Goal: Task Accomplishment & Management: Manage account settings

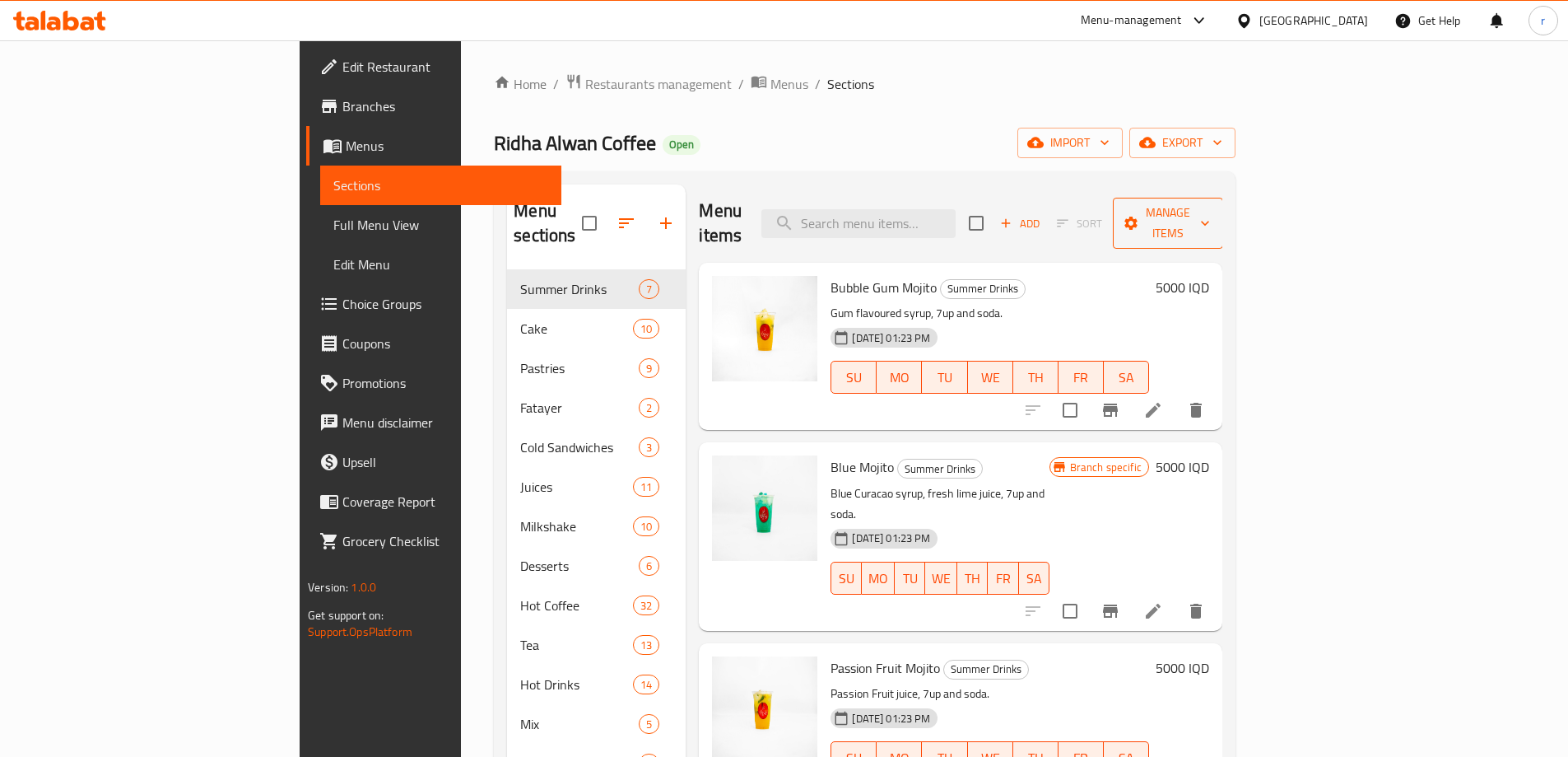
click at [1210, 215] on span "Manage items" at bounding box center [1168, 222] width 84 height 41
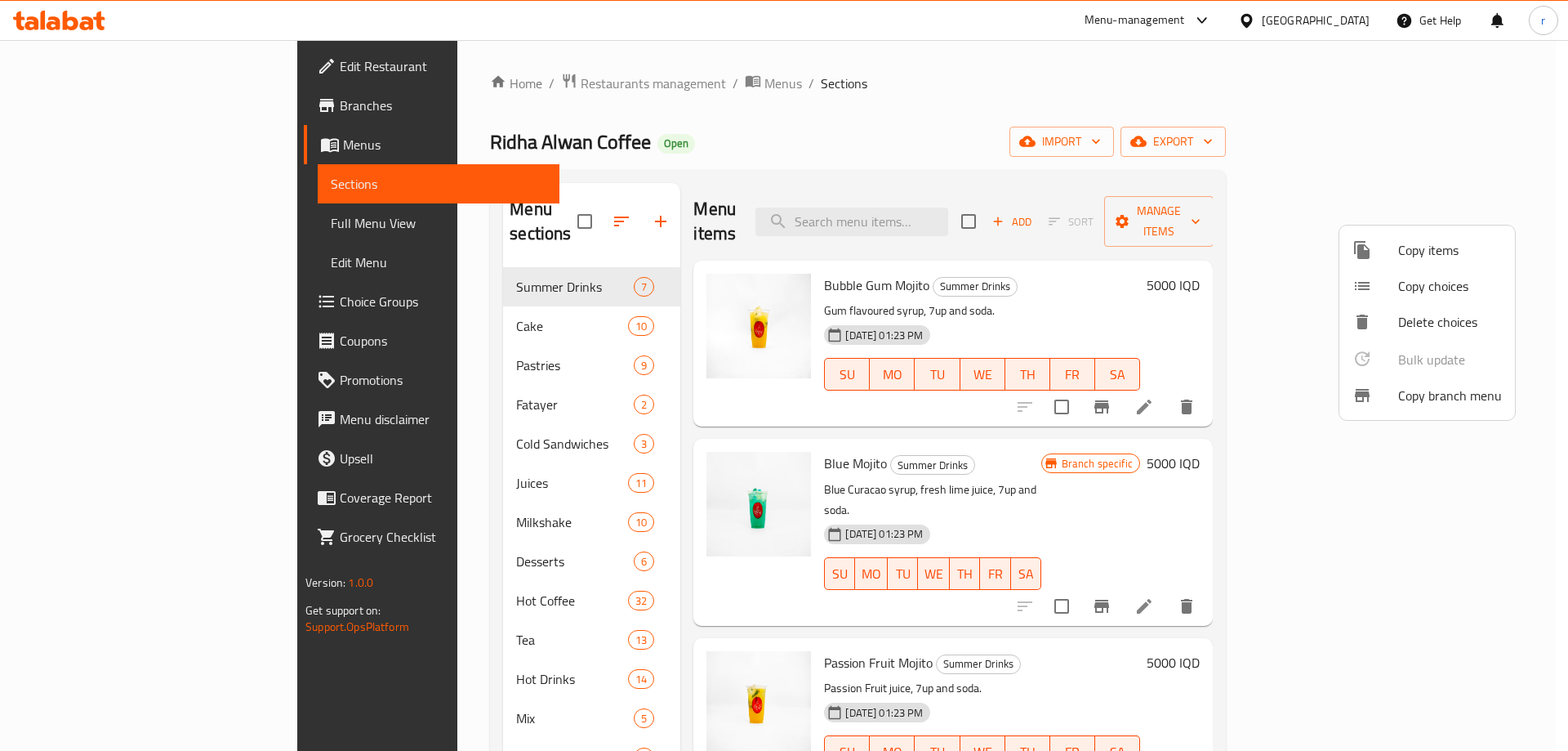
click at [1378, 397] on div at bounding box center [1375, 396] width 45 height 20
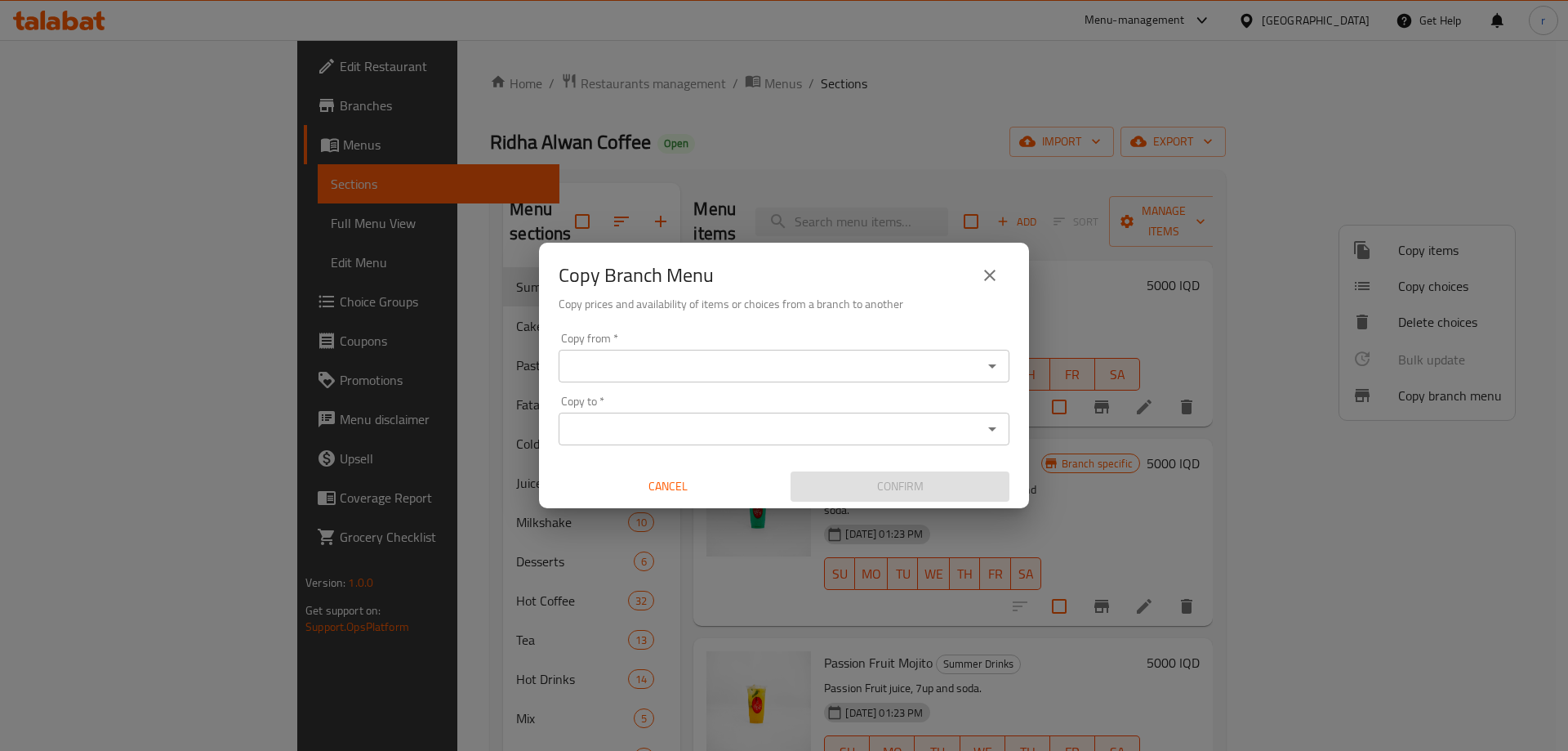
click at [936, 364] on input "Copy from   *" at bounding box center [770, 366] width 414 height 23
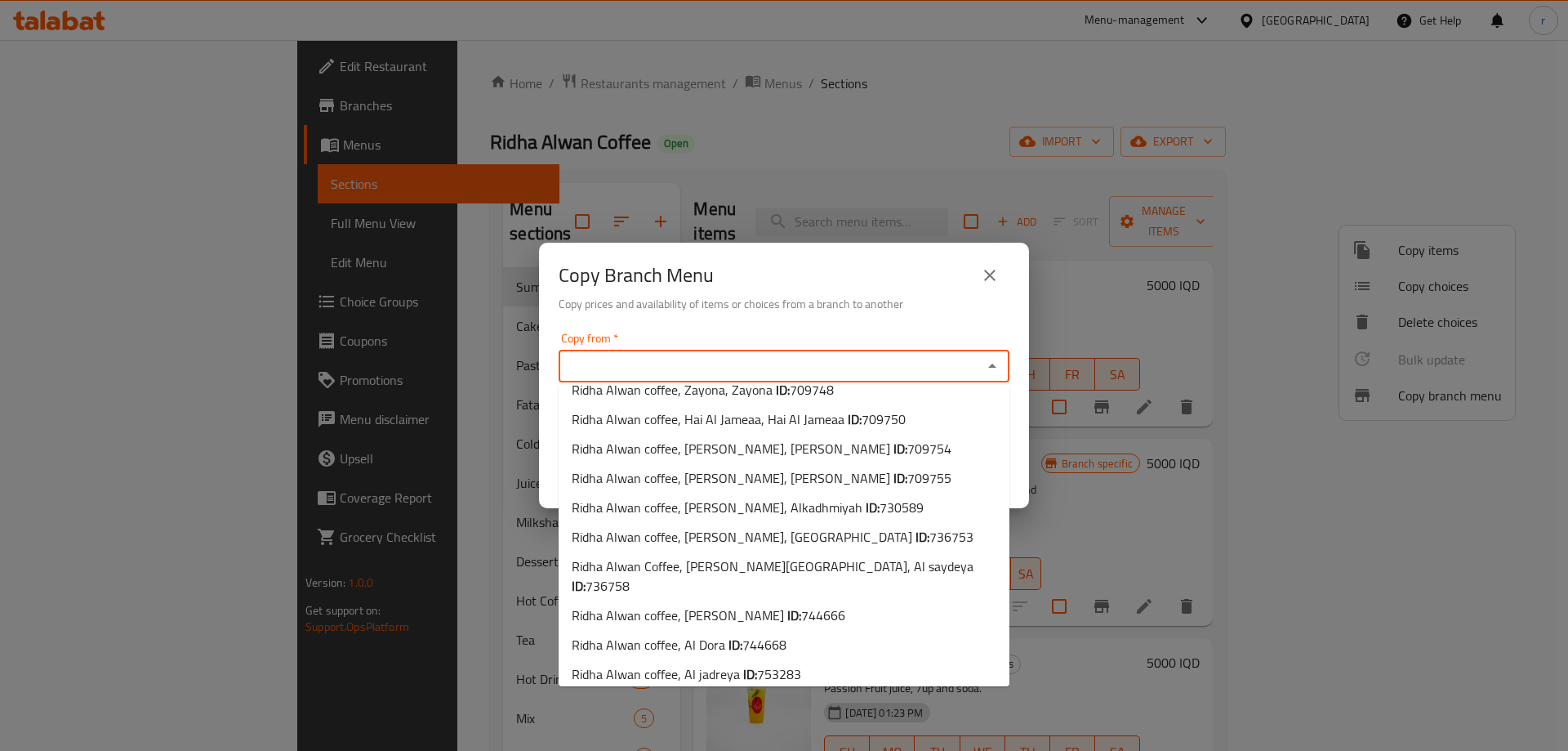
scroll to position [242, 0]
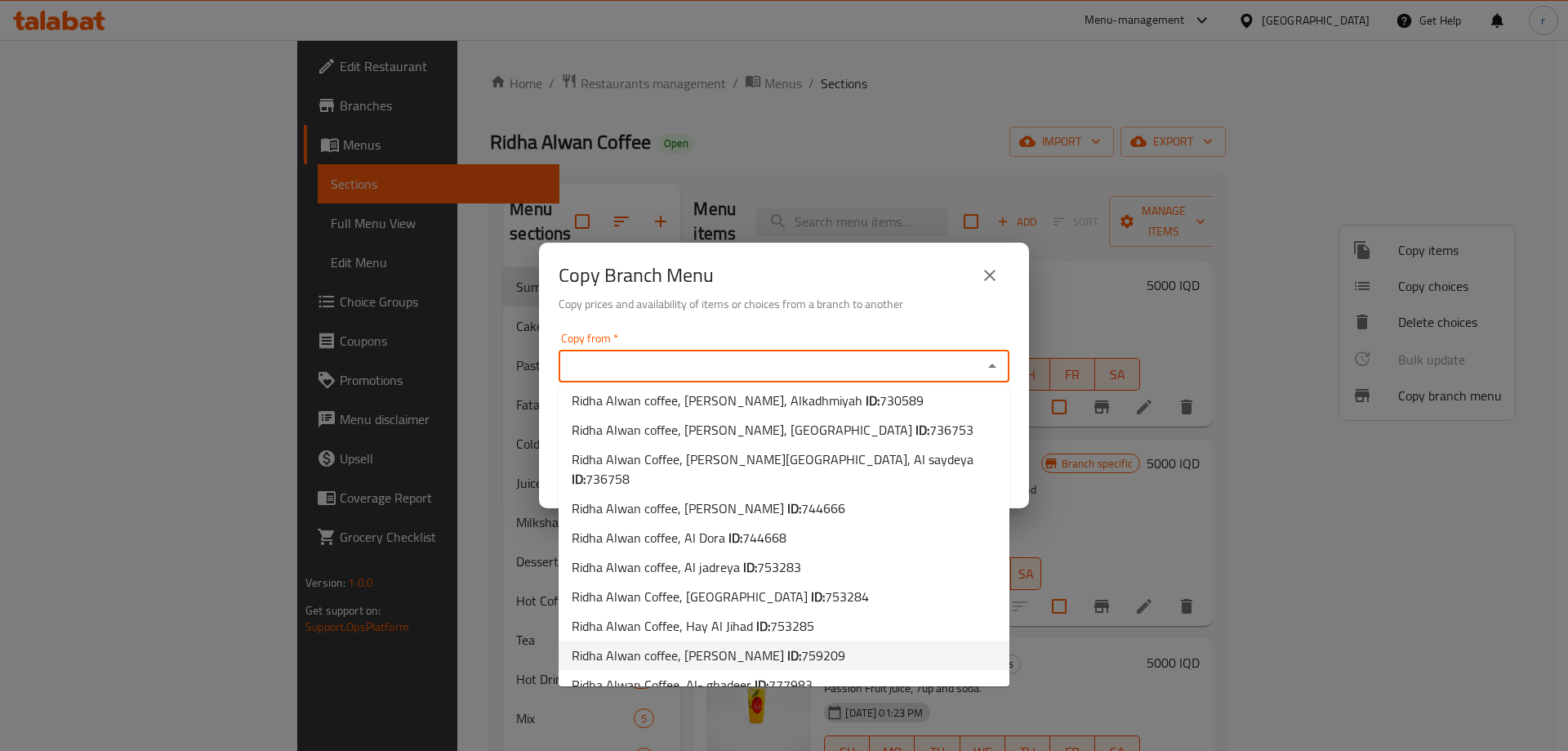
click at [711, 645] on span "Ridha Alwan coffee, [PERSON_NAME] ID: 759209" at bounding box center [708, 655] width 273 height 20
type input "Ridha Alwan coffee, [PERSON_NAME]"
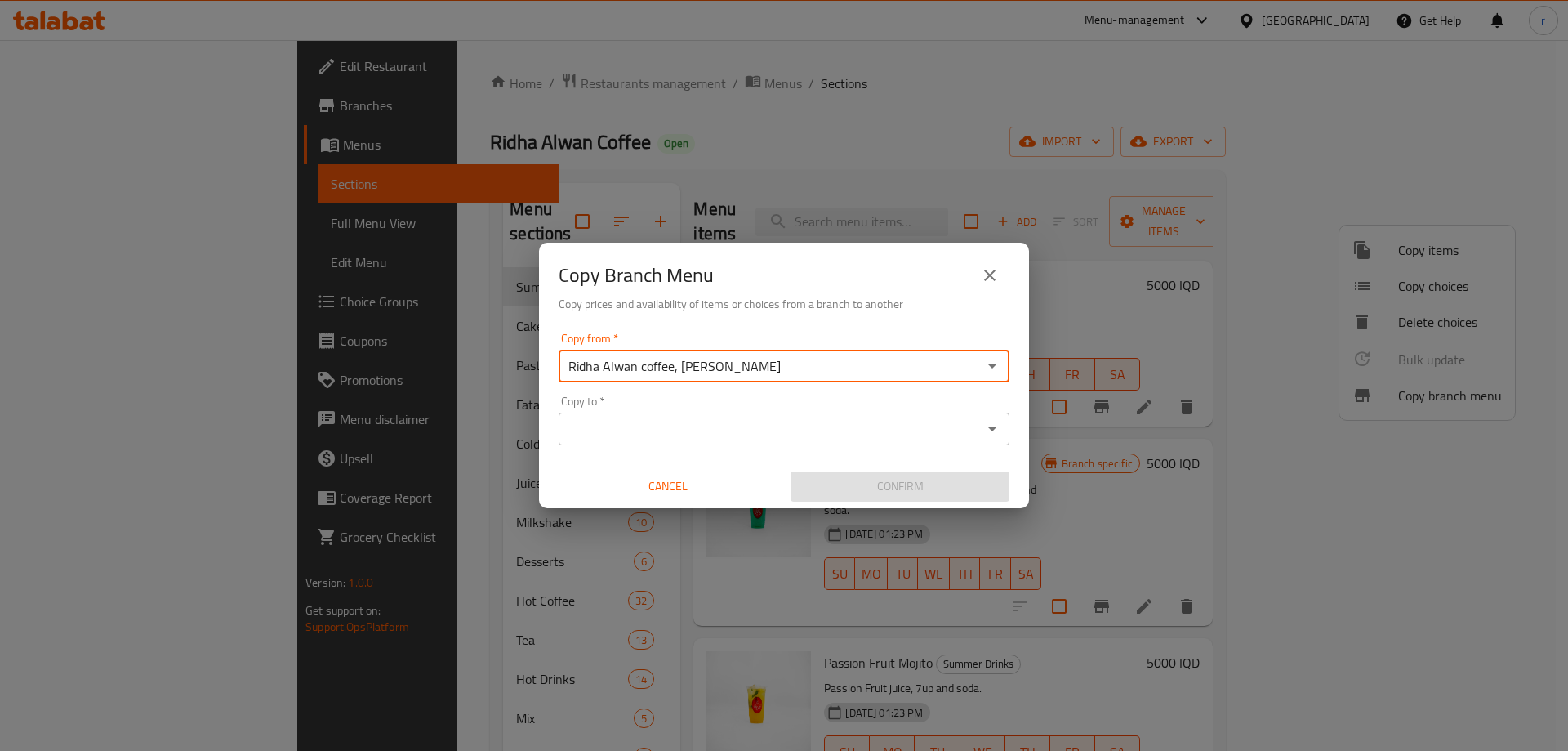
click at [754, 421] on input "Copy to   *" at bounding box center [770, 429] width 414 height 23
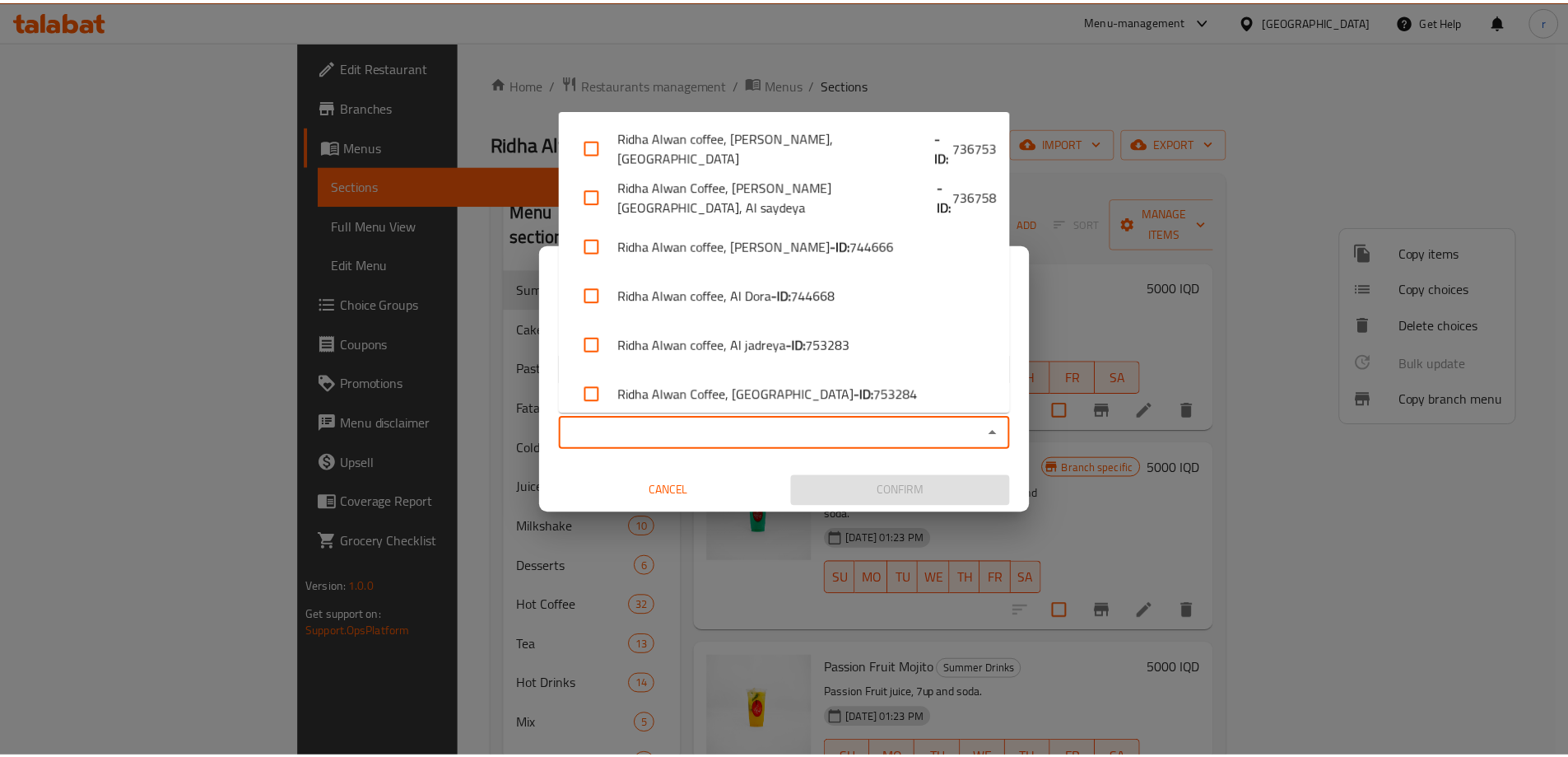
scroll to position [600, 0]
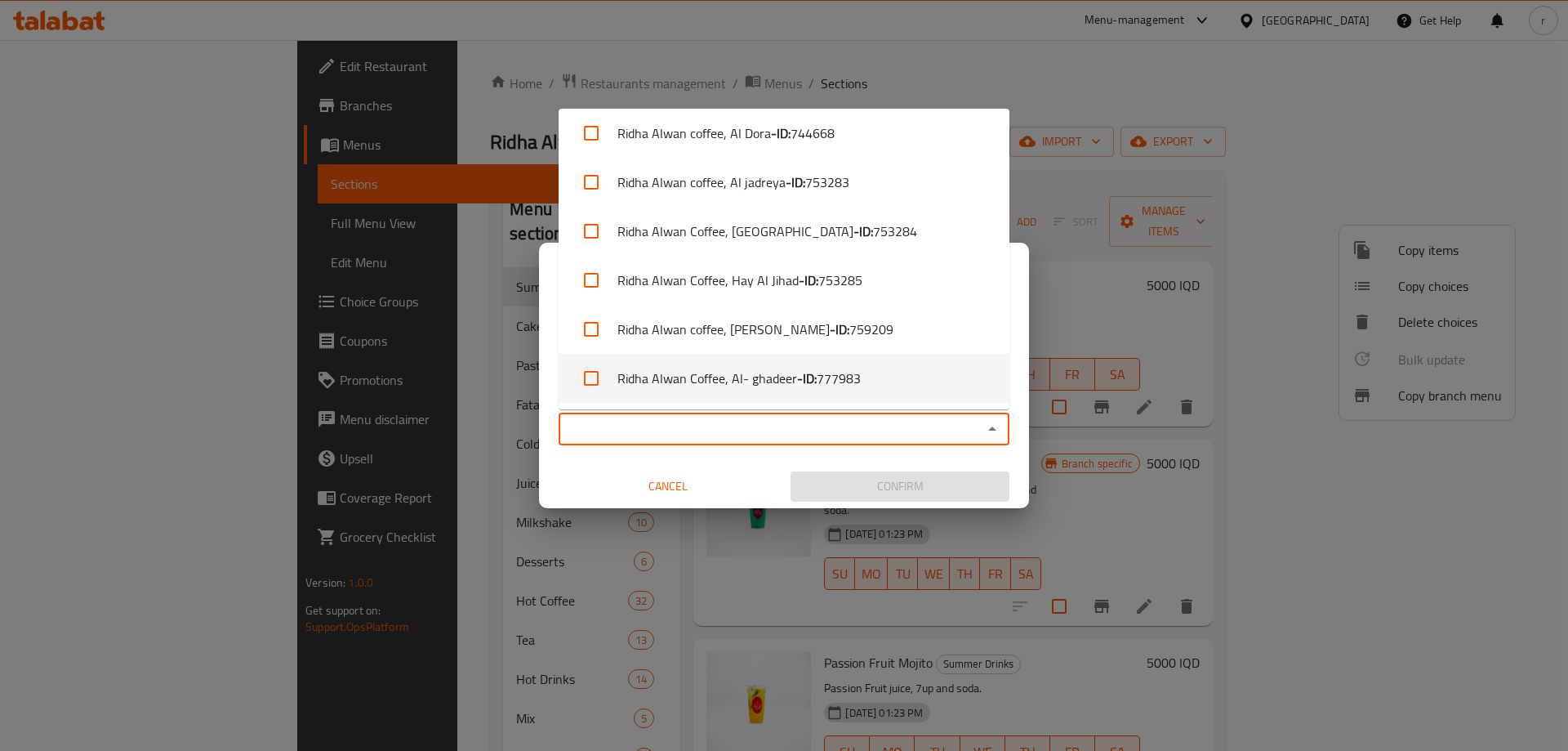
click at [600, 372] on input "checkbox" at bounding box center [590, 378] width 39 height 39
checkbox input "true"
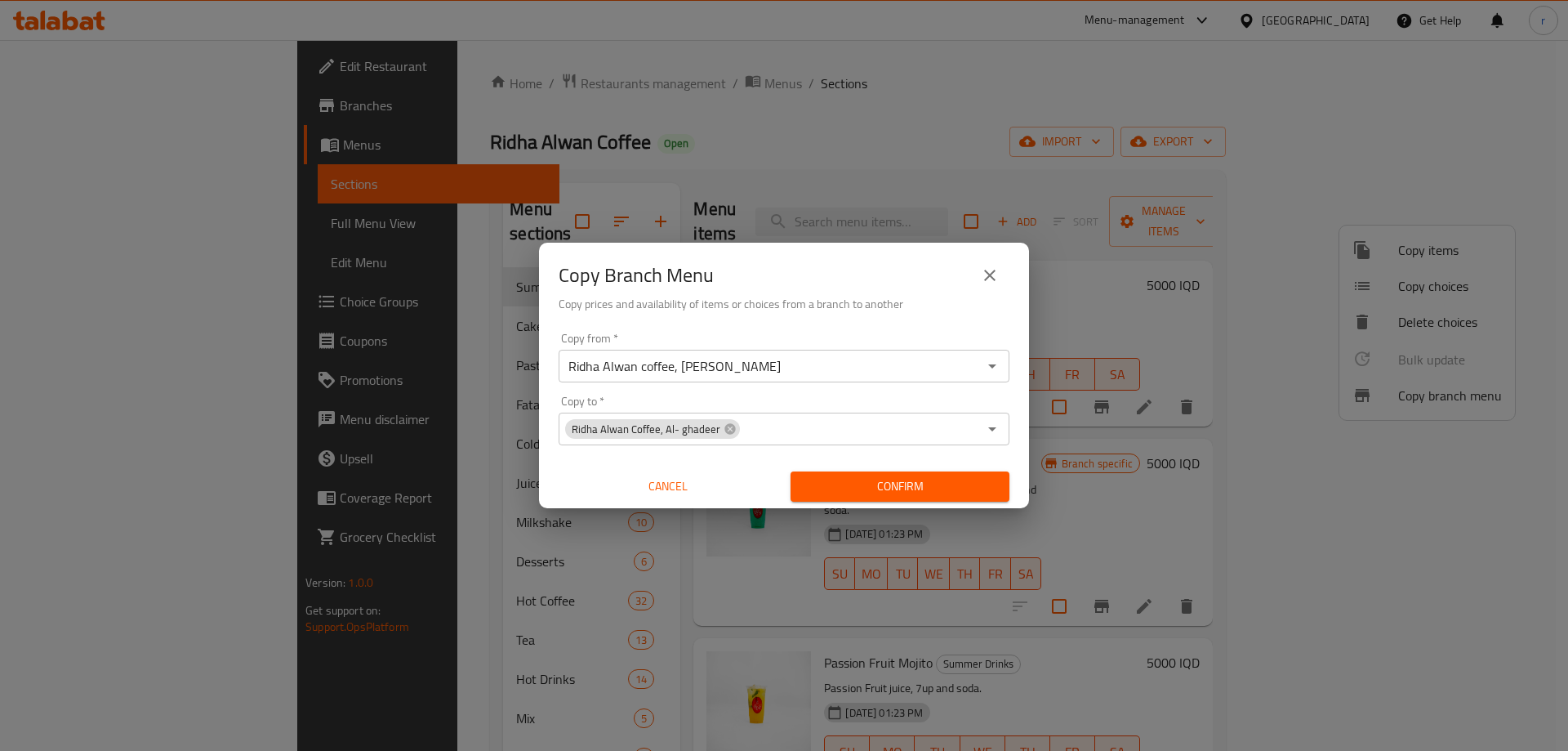
click at [565, 449] on div "Copy from   * [PERSON_NAME] coffee, [PERSON_NAME] Copy from * Copy to   * Ridha…" at bounding box center [784, 417] width 490 height 183
click at [812, 486] on span "Confirm" at bounding box center [899, 487] width 192 height 21
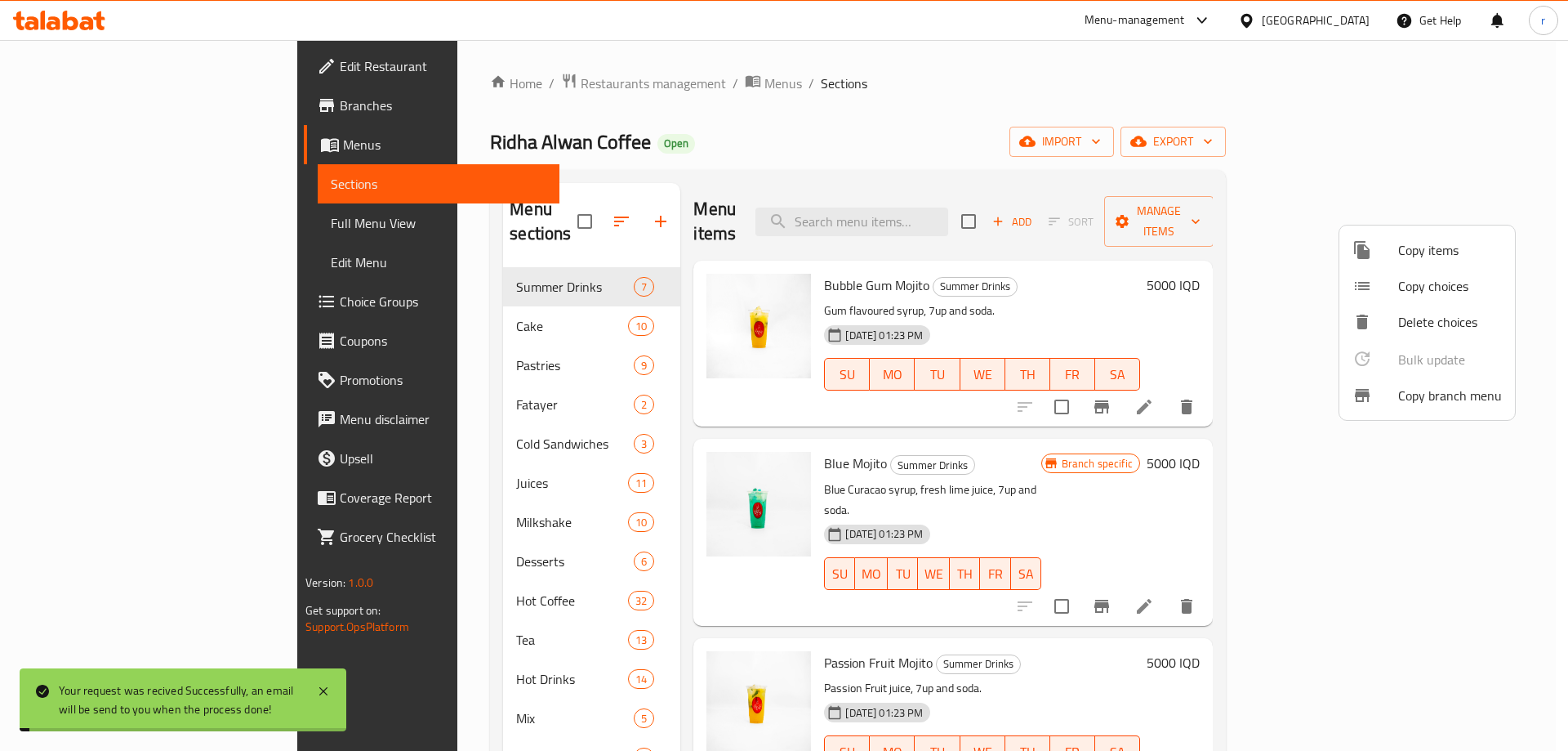
click at [137, 227] on div at bounding box center [784, 375] width 1568 height 751
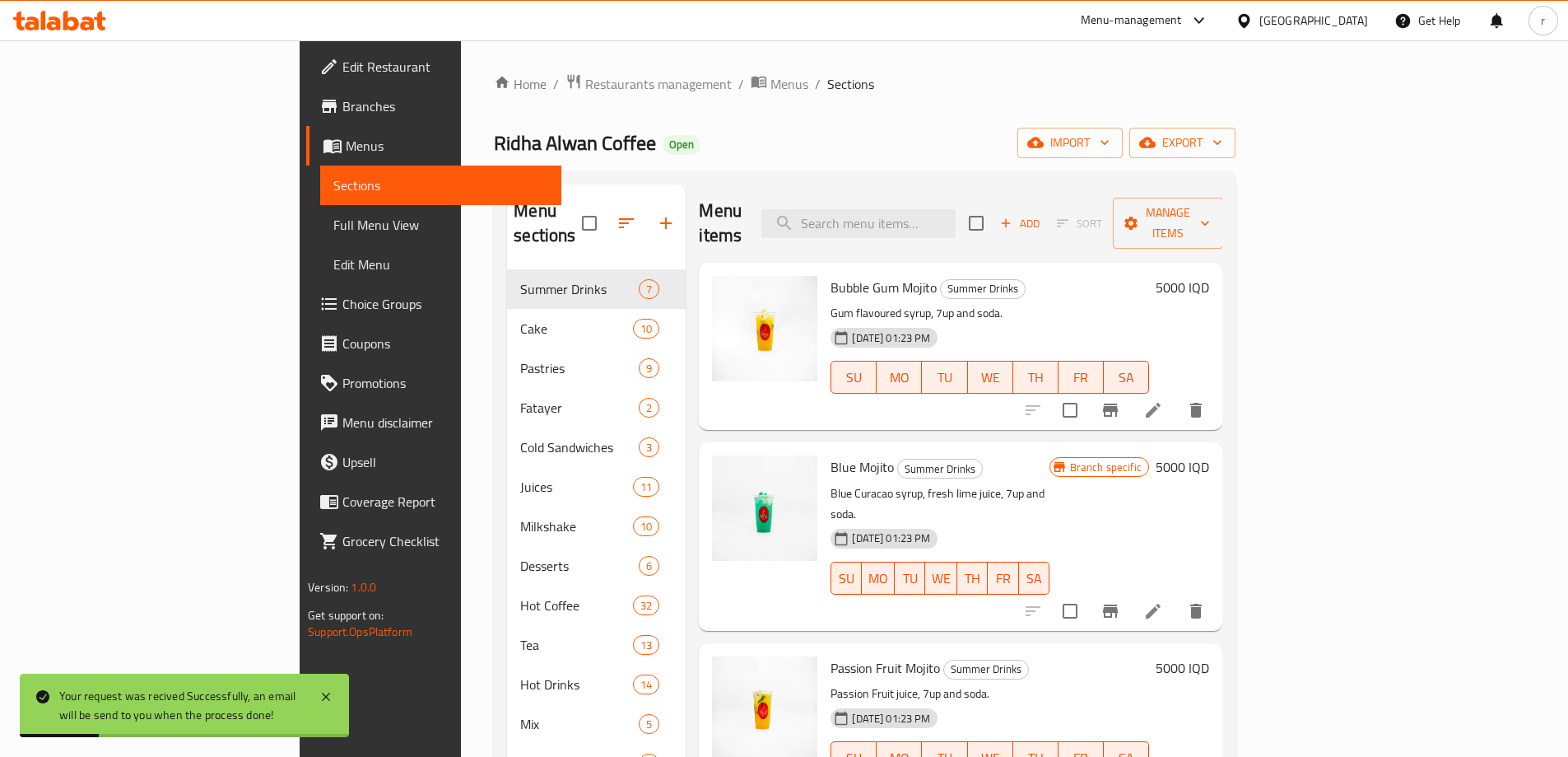
click at [334, 232] on span "Full Menu View" at bounding box center [441, 225] width 215 height 20
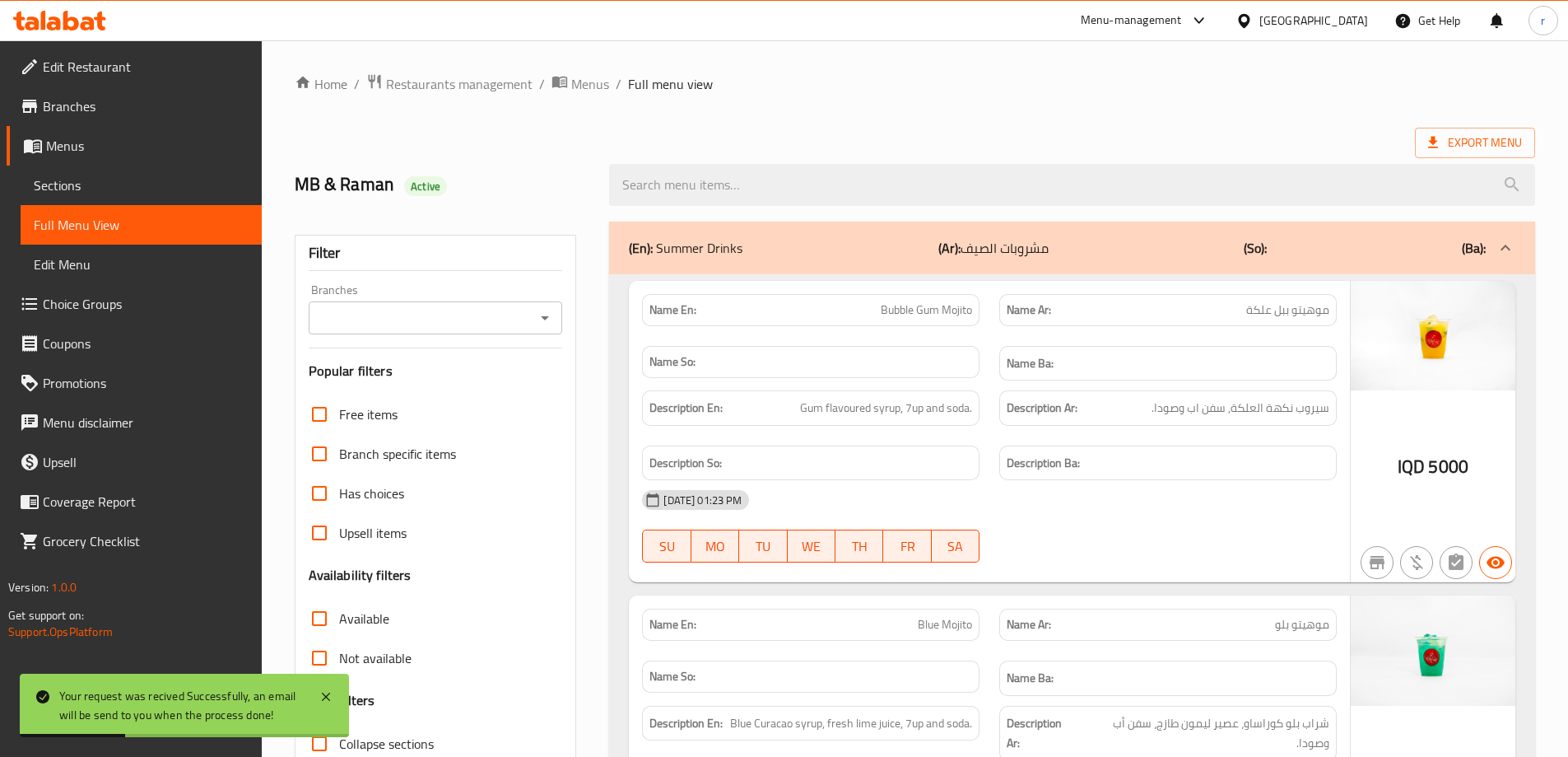
scroll to position [220, 0]
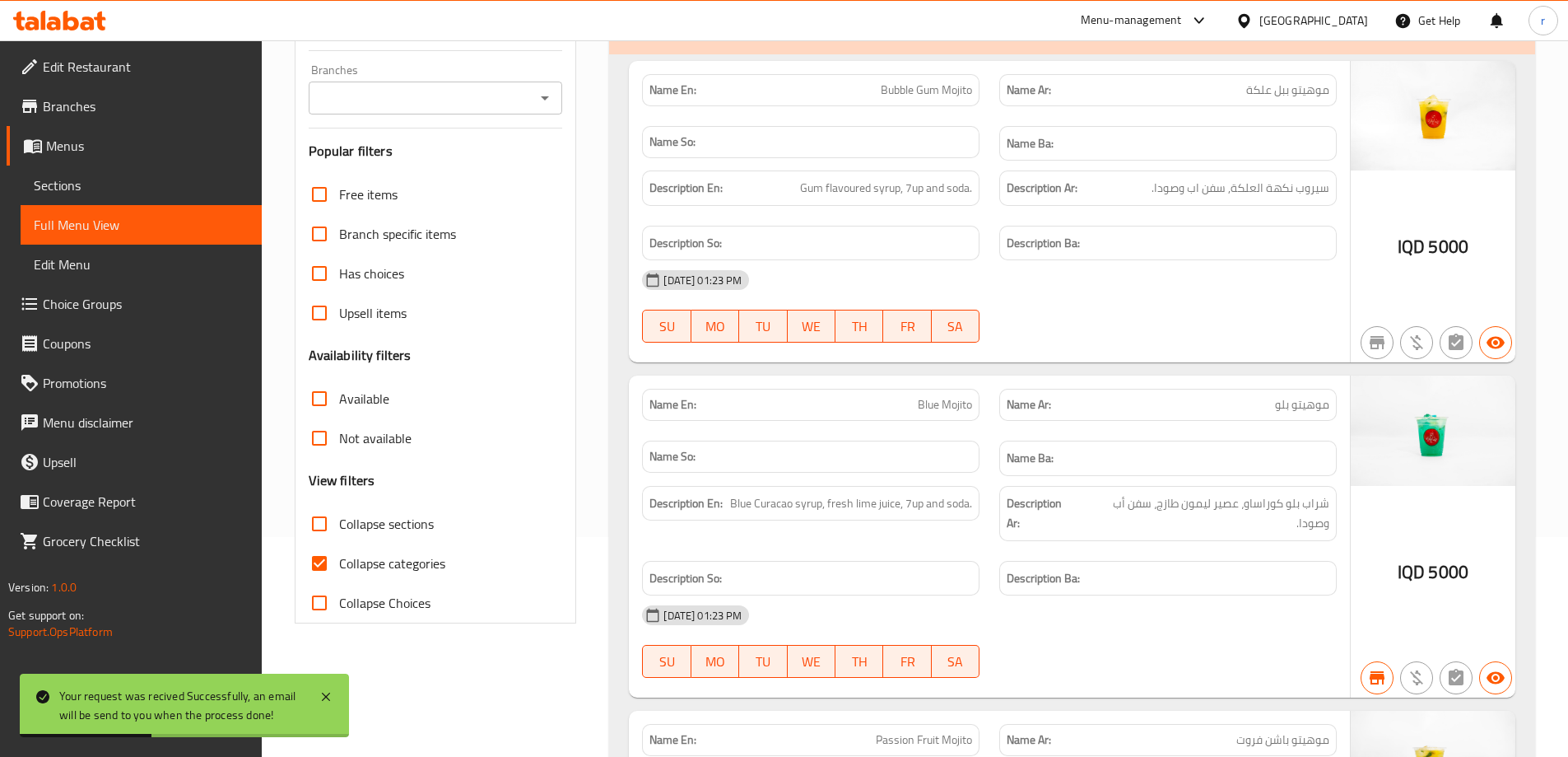
click at [520, 83] on div "Branches" at bounding box center [436, 98] width 255 height 33
click at [537, 102] on icon "Open" at bounding box center [545, 98] width 20 height 20
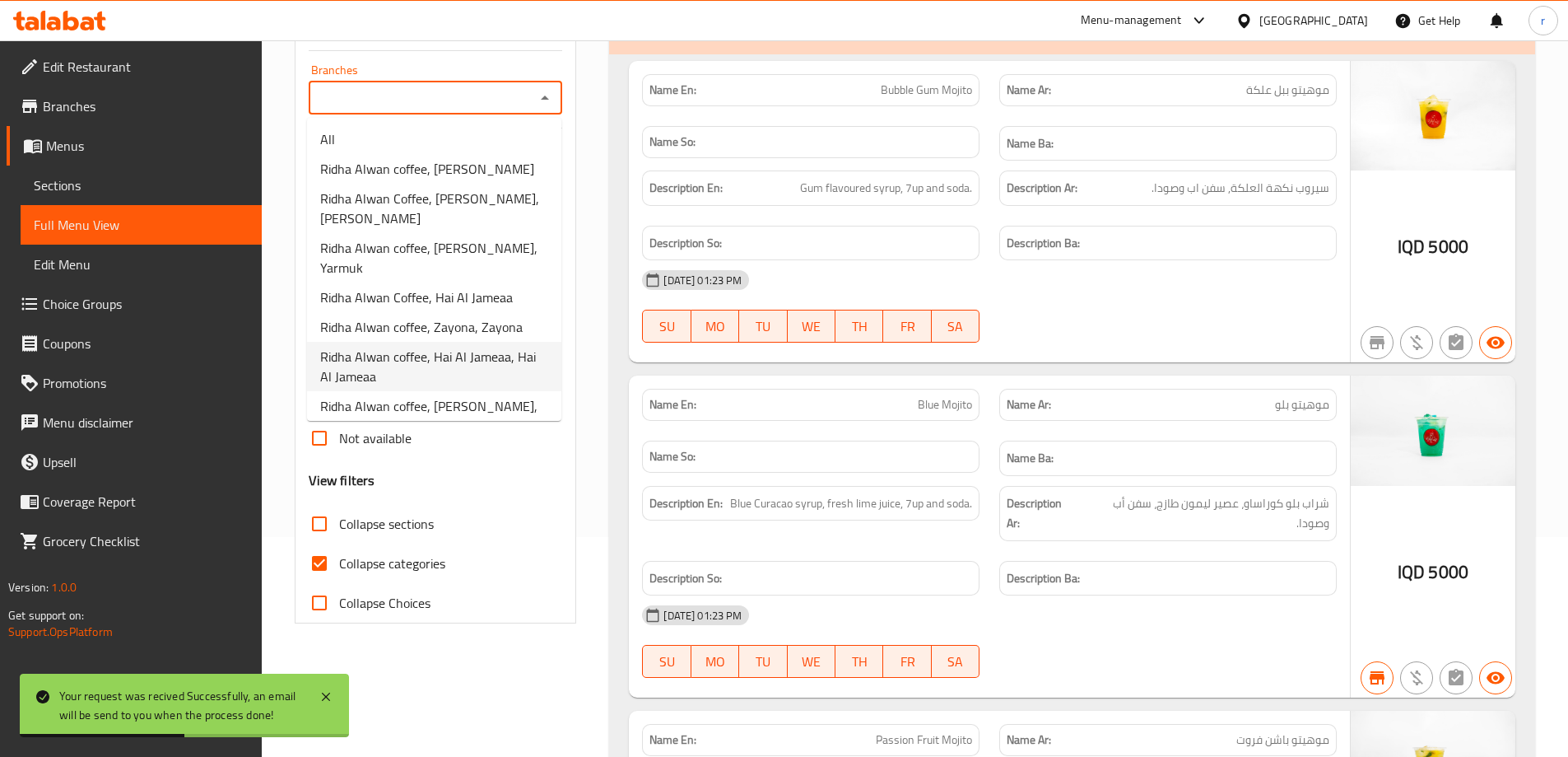
scroll to position [392, 0]
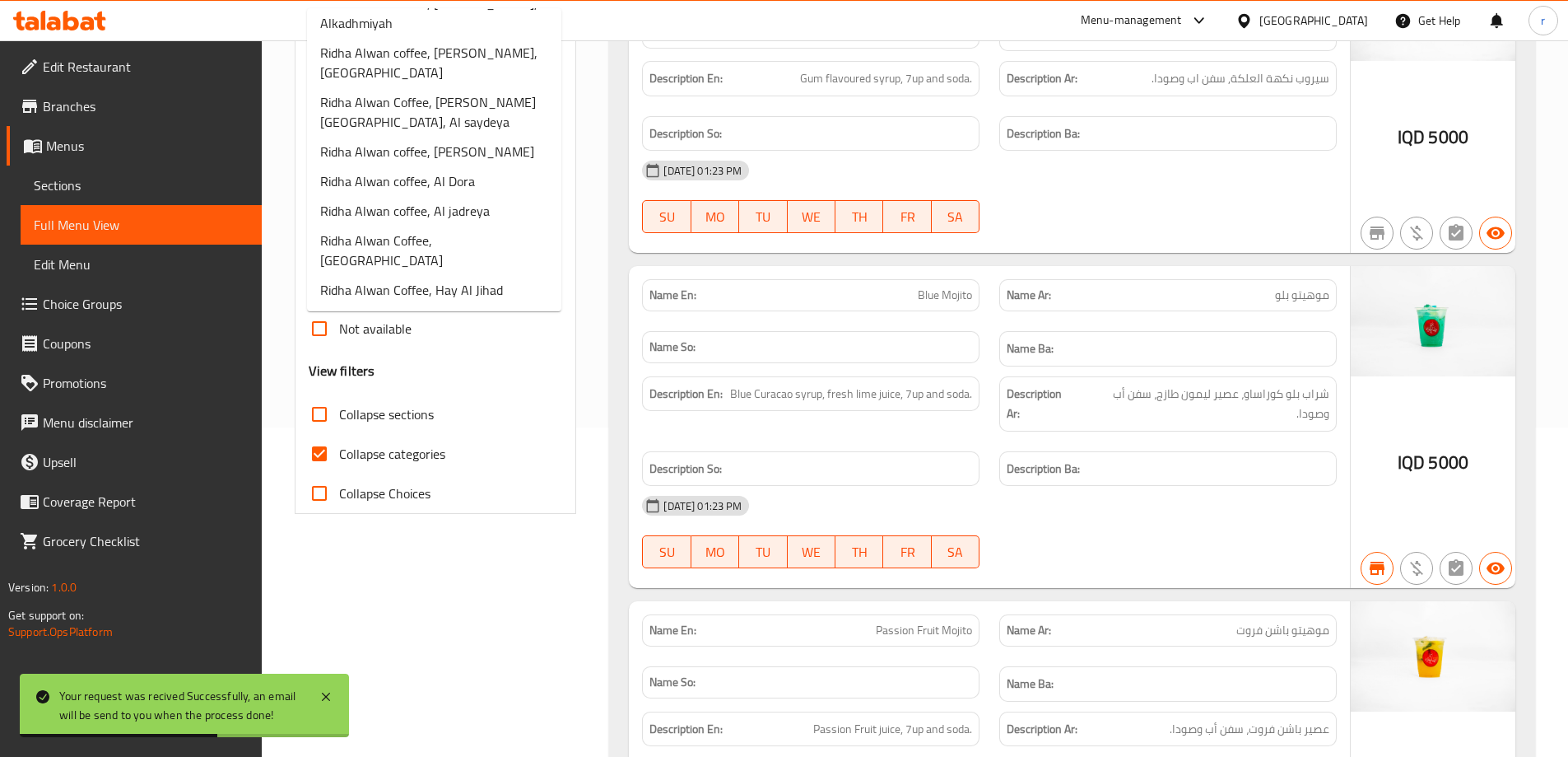
click at [457, 340] on span "Ridha Alwan Coffee, Al- ghadeer" at bounding box center [411, 350] width 181 height 20
type input "Ridha Alwan Coffee, Al- ghadeer"
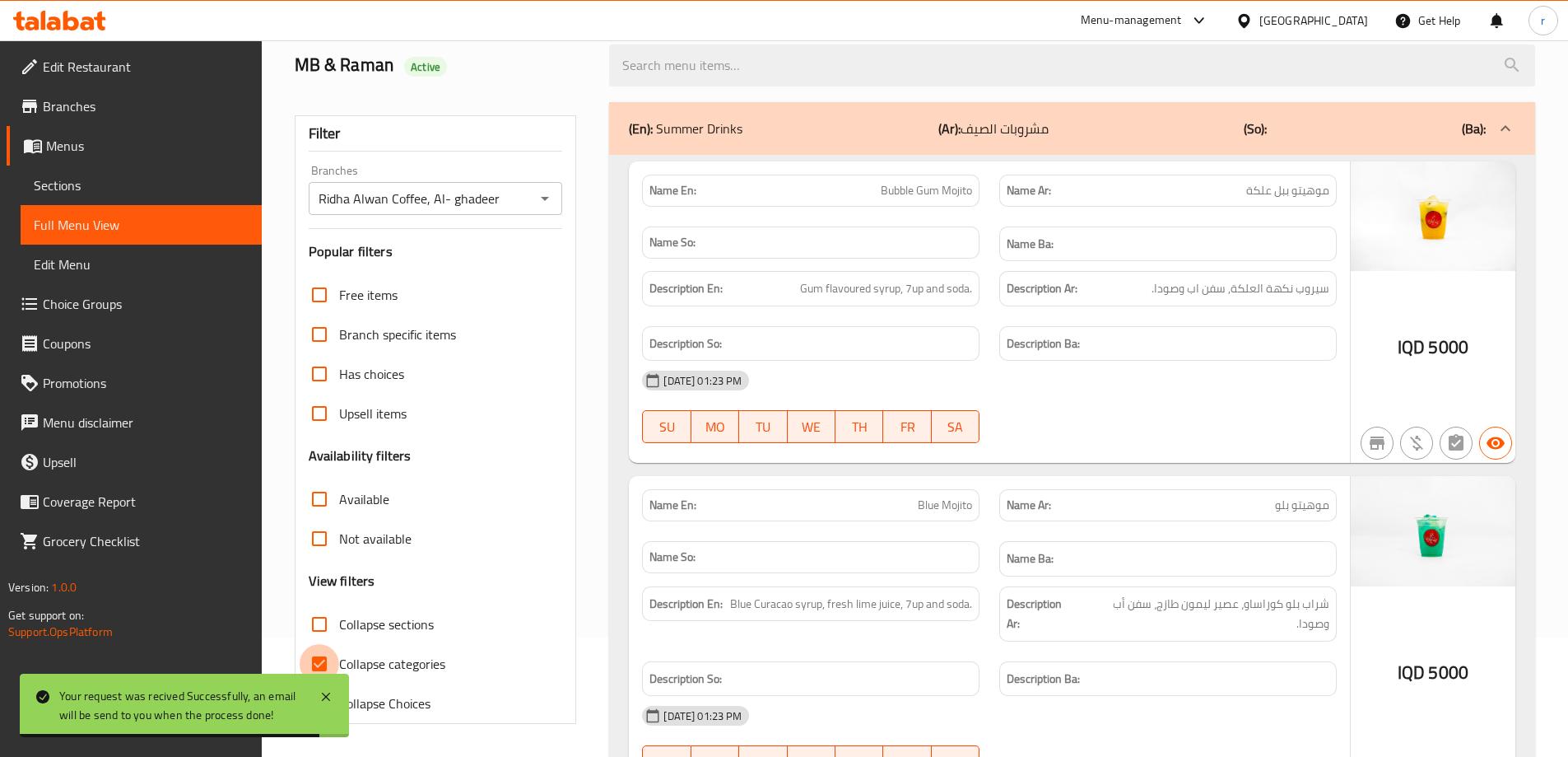
scroll to position [330, 0]
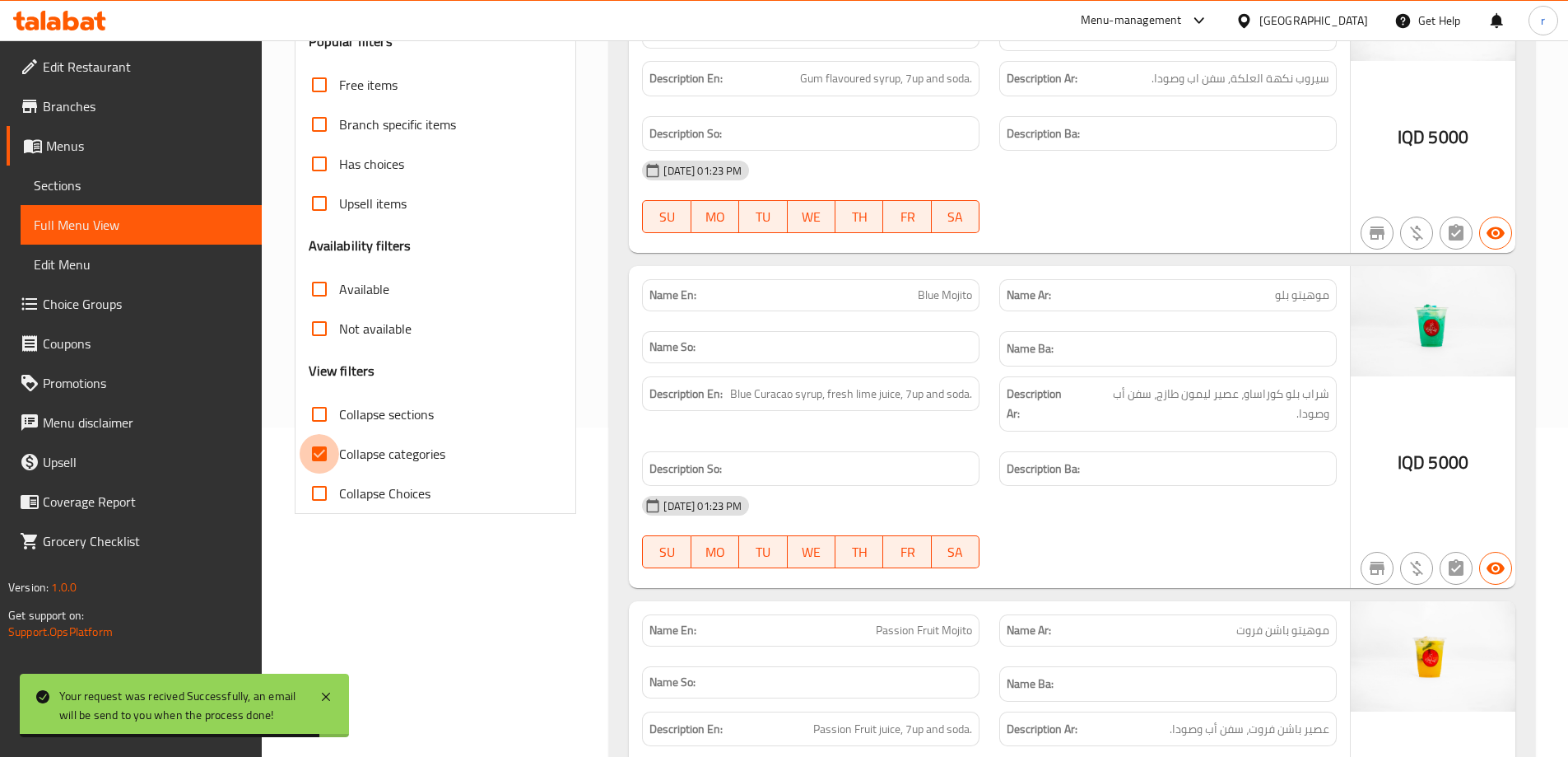
click at [318, 451] on input "Collapse categories" at bounding box center [319, 453] width 39 height 39
checkbox input "false"
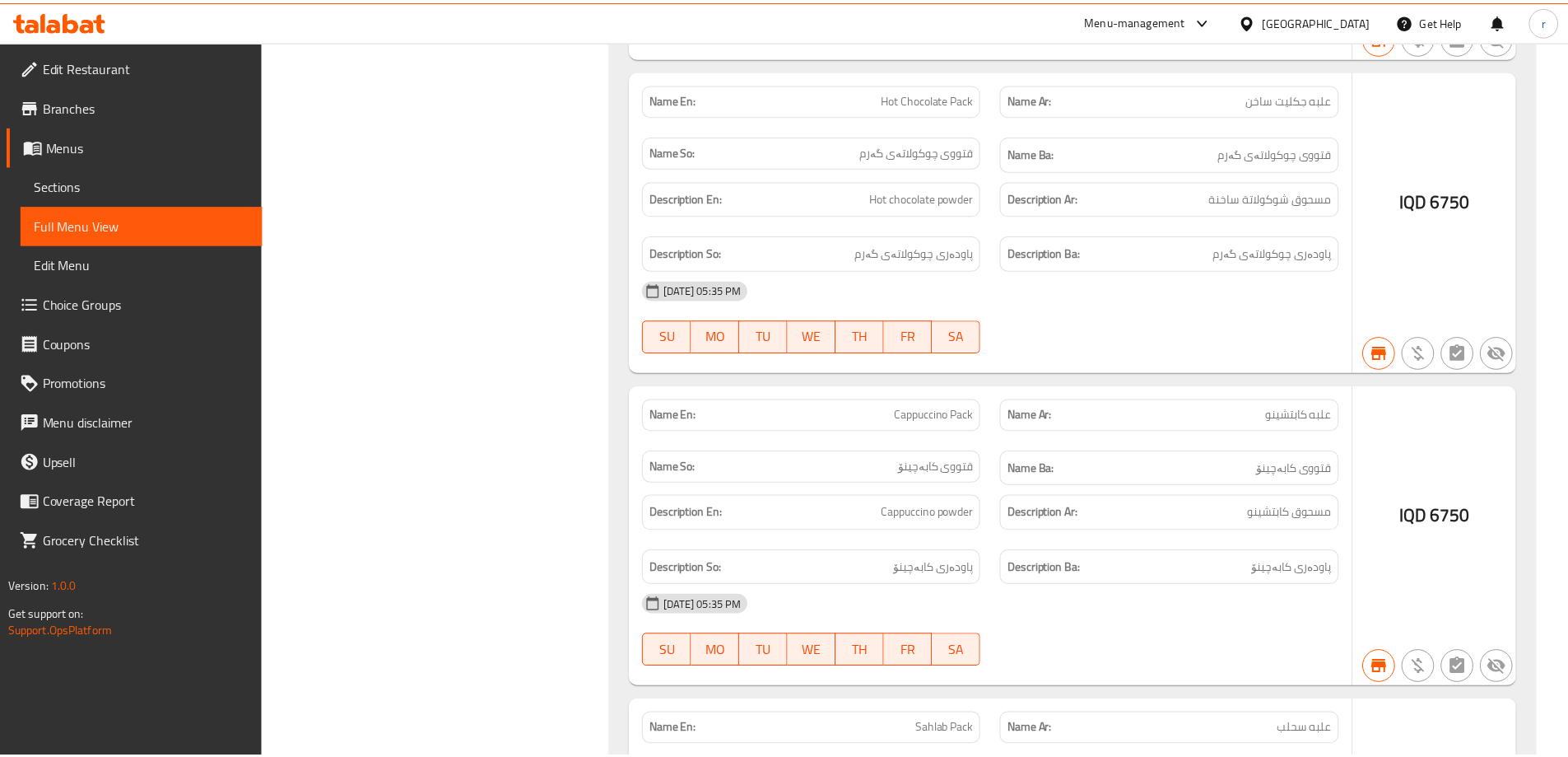
scroll to position [58149, 0]
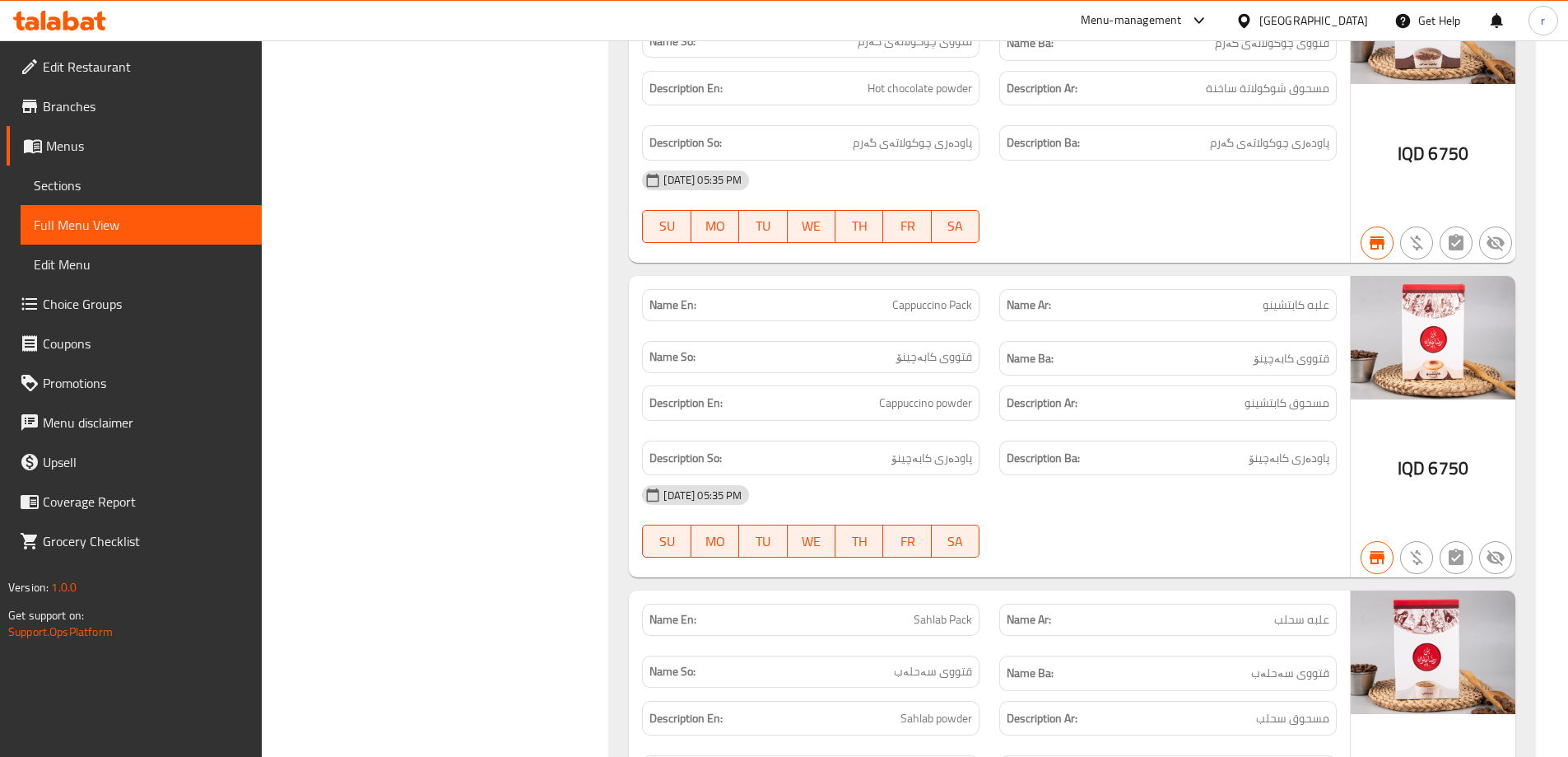
click at [54, 27] on icon at bounding box center [60, 21] width 93 height 20
